Goal: Transaction & Acquisition: Purchase product/service

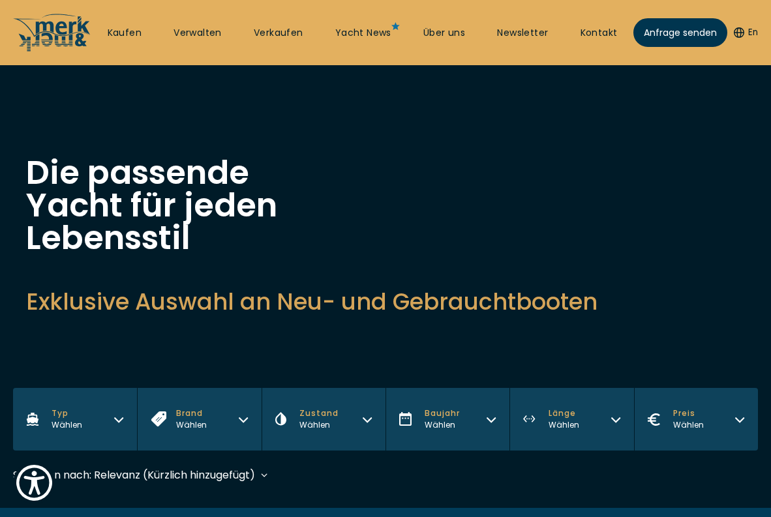
click at [101, 419] on button "Typ Wählen" at bounding box center [75, 419] width 124 height 63
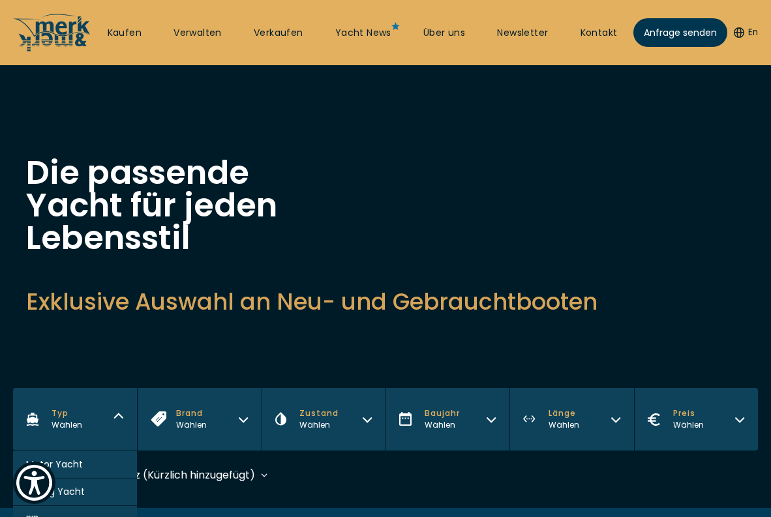
click at [67, 489] on span "Sailing Yacht" at bounding box center [55, 492] width 59 height 14
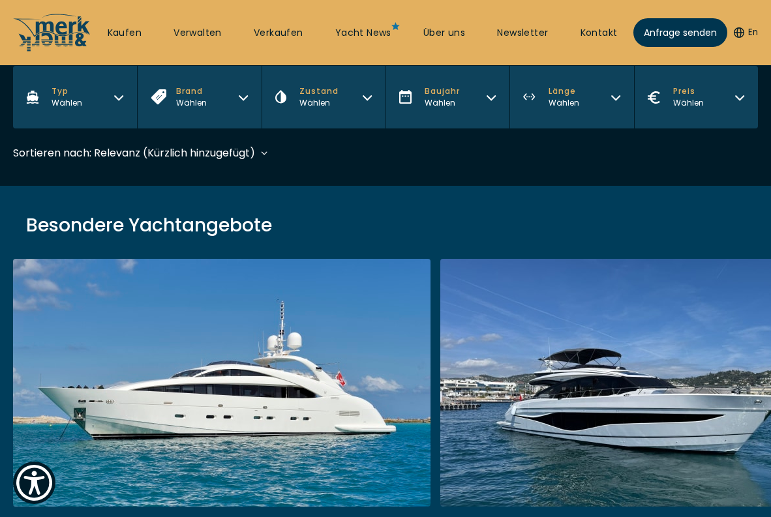
scroll to position [323, 0]
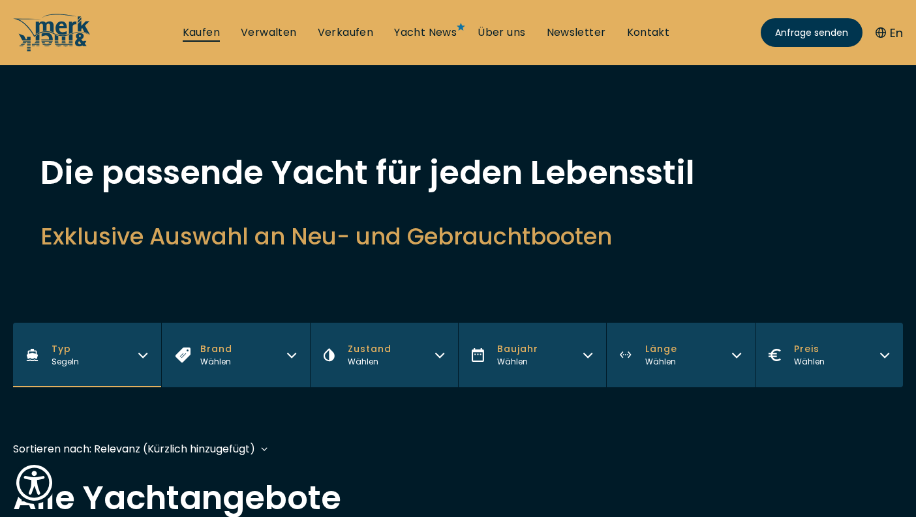
scroll to position [-1, 0]
click at [197, 36] on link "Kaufen" at bounding box center [201, 32] width 37 height 14
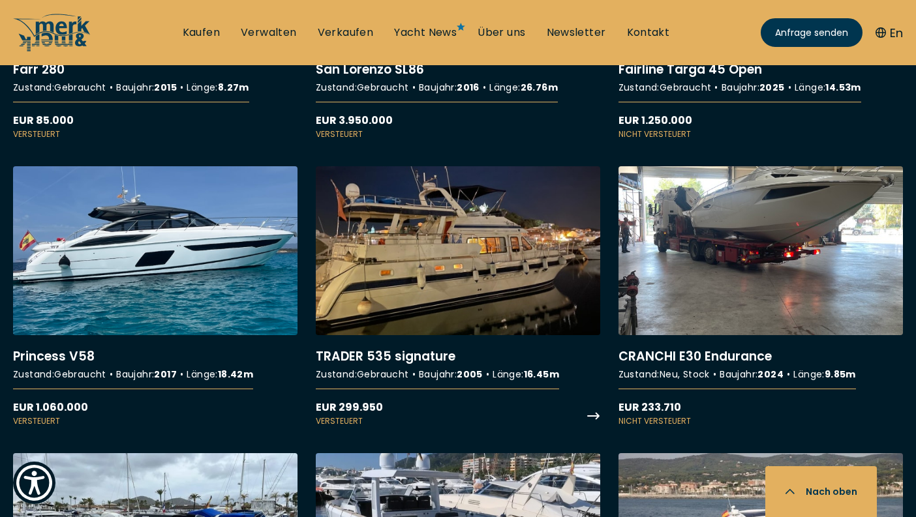
scroll to position [3158, 0]
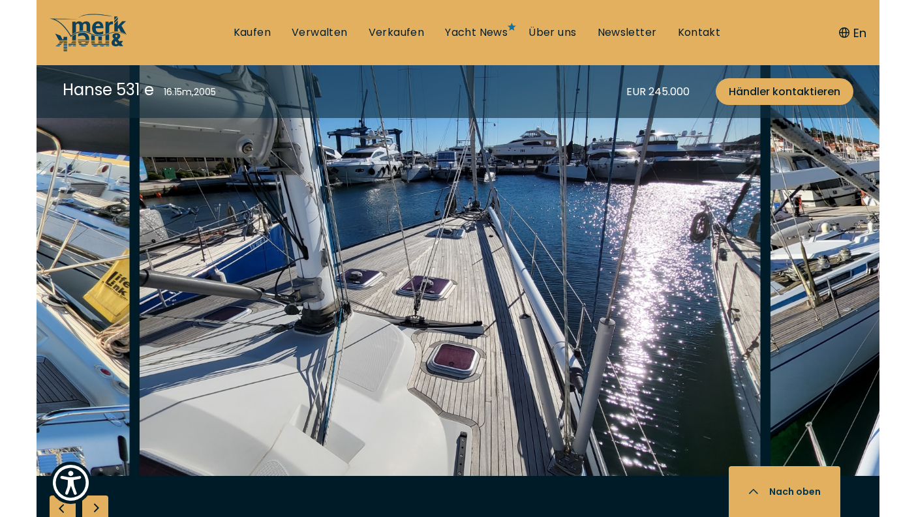
scroll to position [1485, 0]
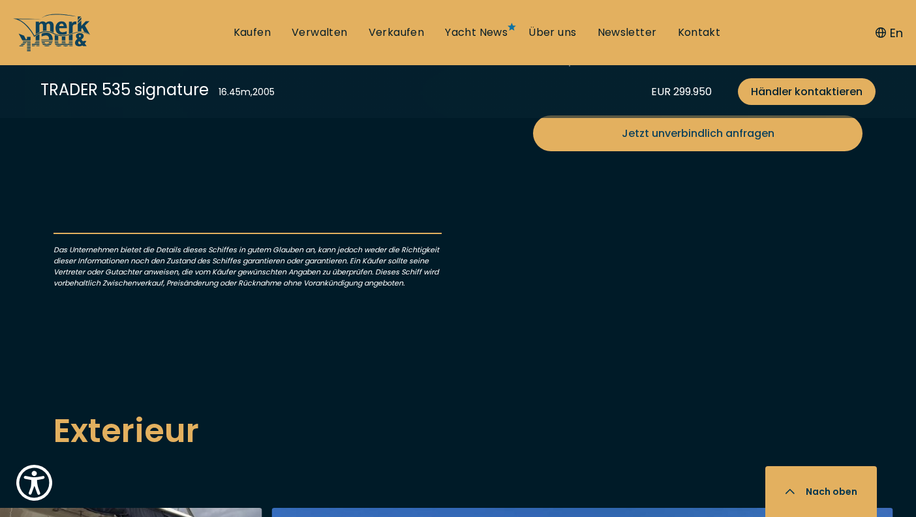
scroll to position [806, 0]
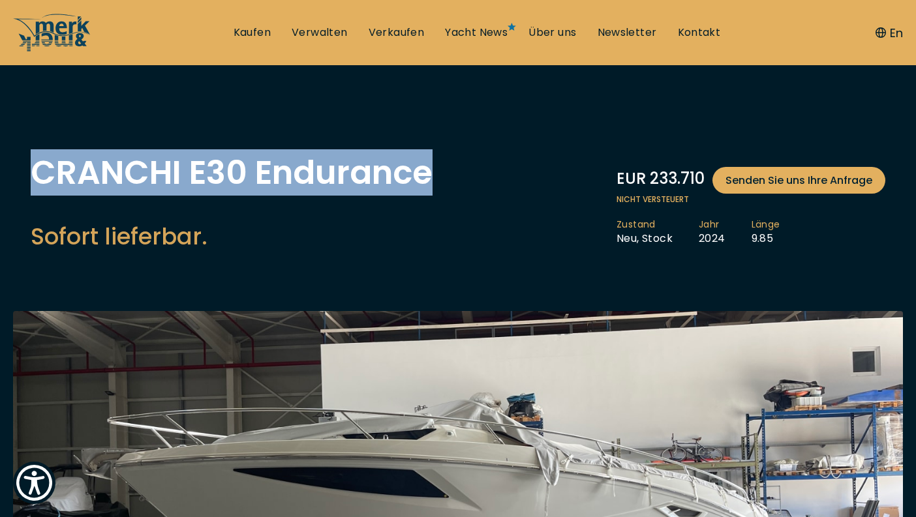
drag, startPoint x: 31, startPoint y: 174, endPoint x: 460, endPoint y: 166, distance: 428.8
click at [460, 166] on div "CRANCHI E30 Endurance Sofort lieferbar. EUR 233.710 Senden Sie uns Ihre Anfrage…" at bounding box center [458, 208] width 881 height 102
copy h1 "CRANCHI E30 Endurance"
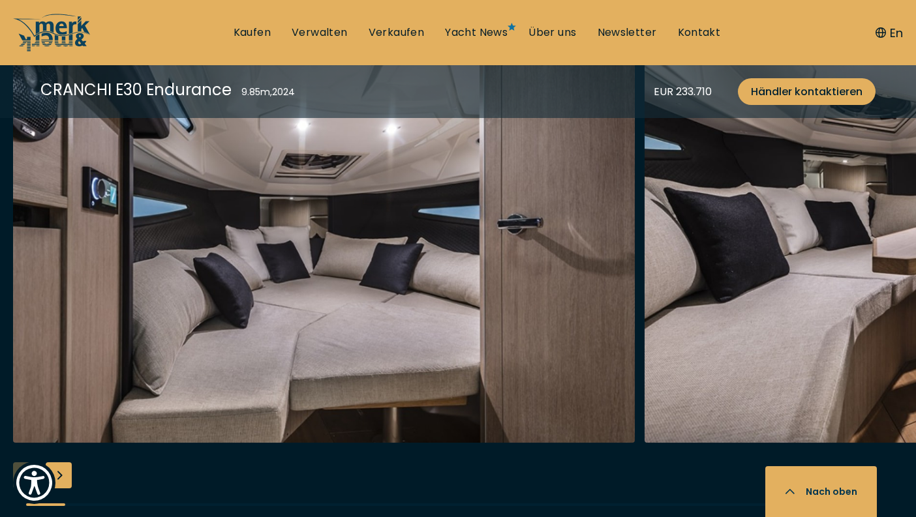
scroll to position [2217, 0]
